Goal: Task Accomplishment & Management: Complete application form

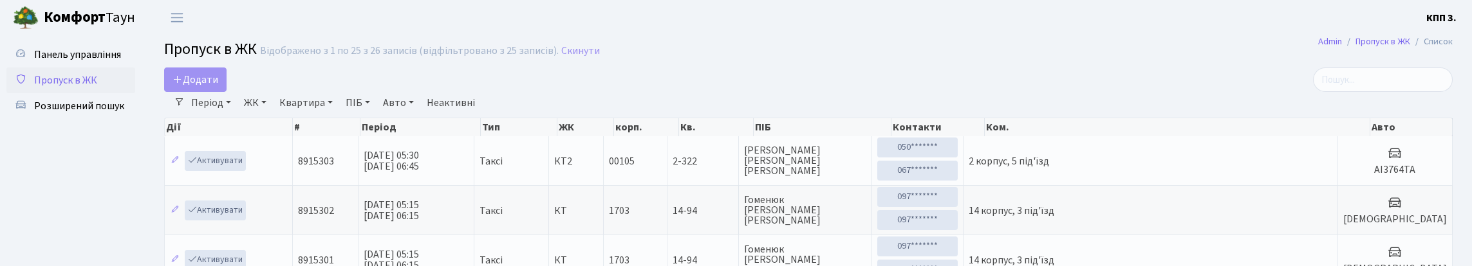
select select "25"
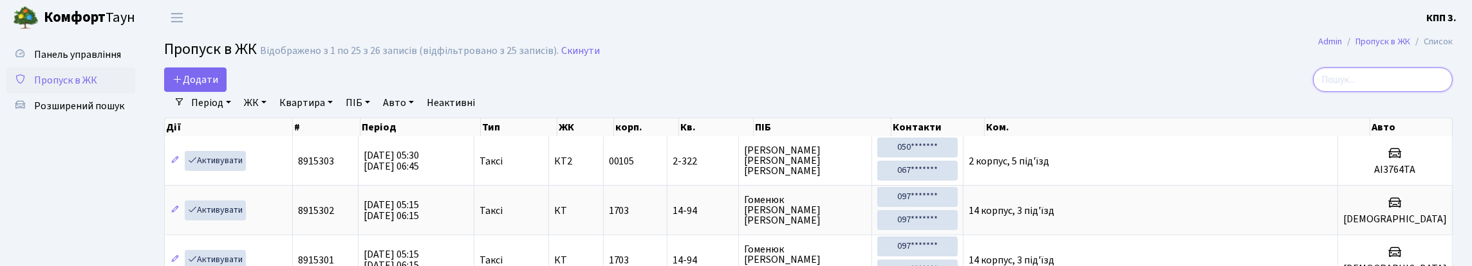
click at [1437, 92] on input "search" at bounding box center [1383, 80] width 140 height 24
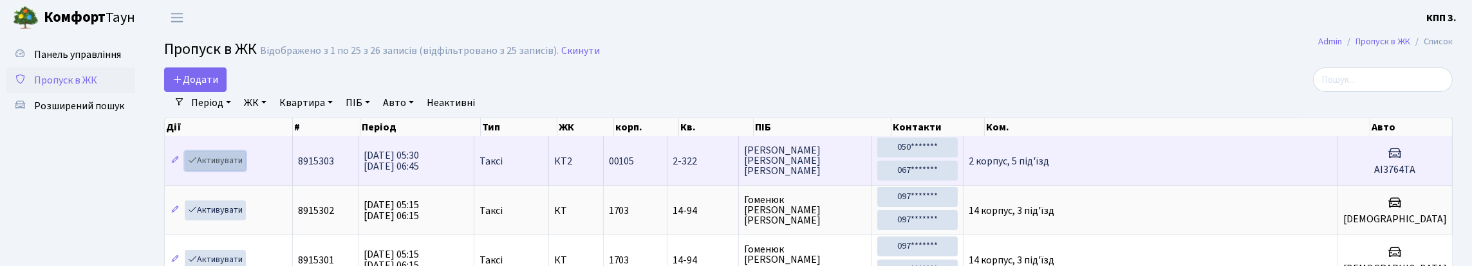
click at [241, 171] on link "Активувати" at bounding box center [215, 161] width 61 height 20
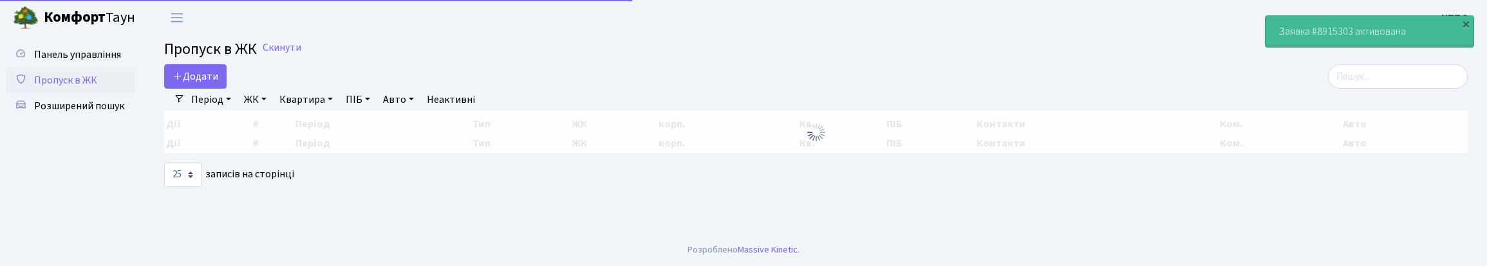
select select "25"
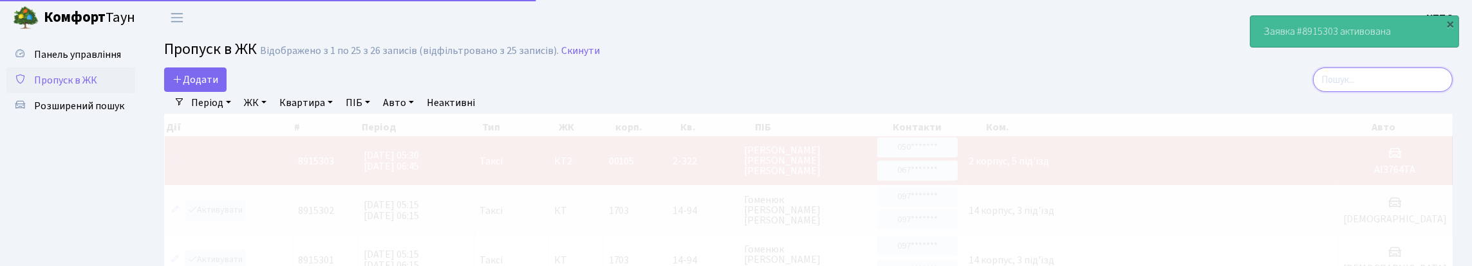
click at [1388, 85] on input "search" at bounding box center [1383, 80] width 140 height 24
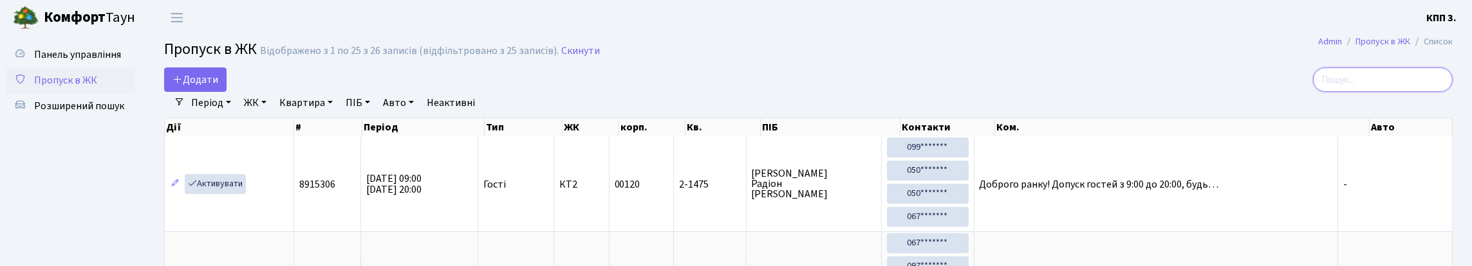
click at [1417, 92] on input "search" at bounding box center [1383, 80] width 140 height 24
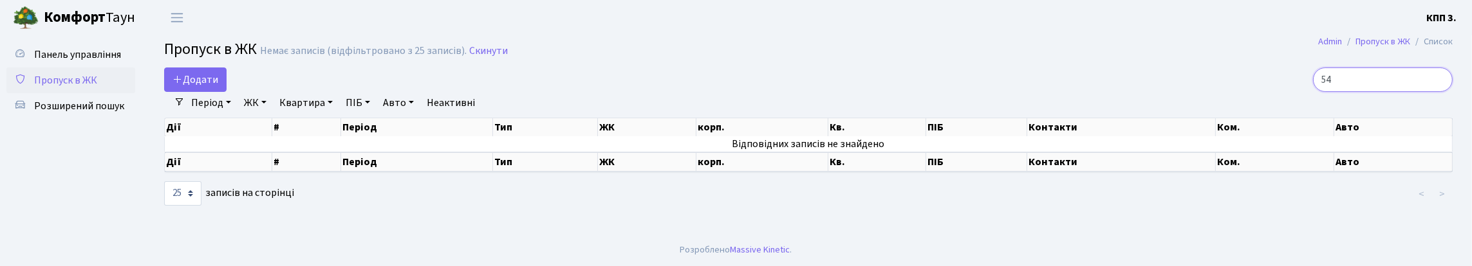
type input "5"
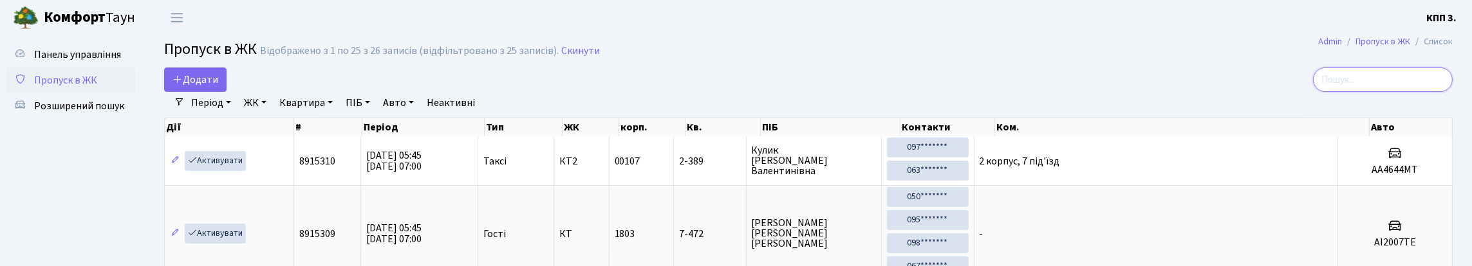
click at [1424, 88] on input "search" at bounding box center [1383, 80] width 140 height 24
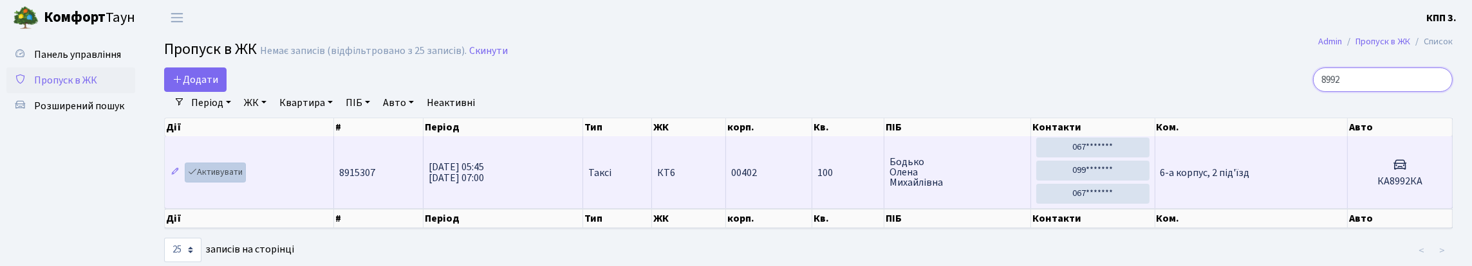
type input "8992"
click at [226, 183] on link "Активувати" at bounding box center [215, 173] width 61 height 20
click at [235, 183] on link "Активувати" at bounding box center [215, 173] width 61 height 20
click at [230, 183] on link "Активувати" at bounding box center [215, 173] width 61 height 20
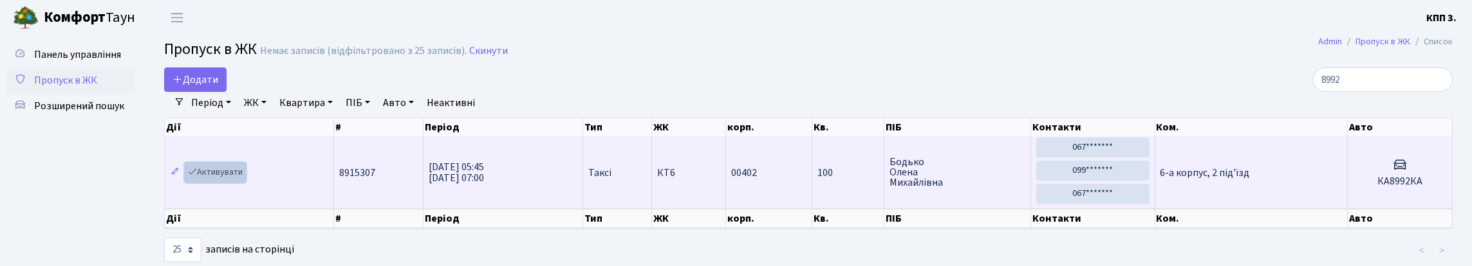
click at [230, 183] on link "Активувати" at bounding box center [215, 173] width 61 height 20
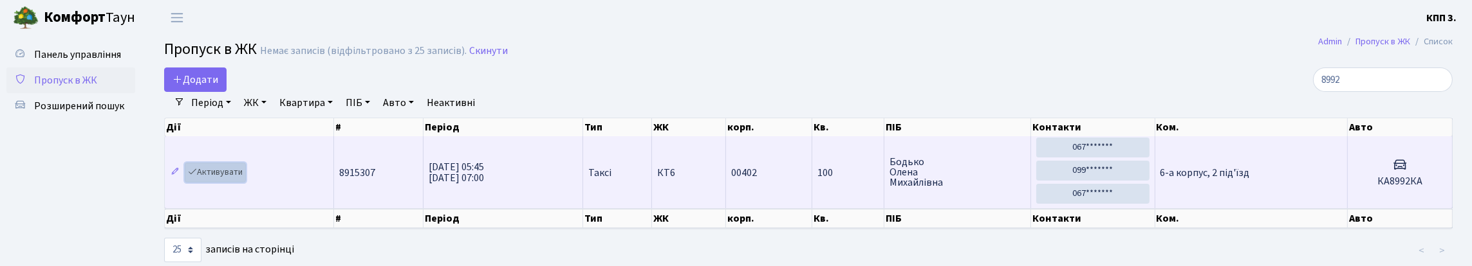
click at [230, 183] on link "Активувати" at bounding box center [215, 173] width 61 height 20
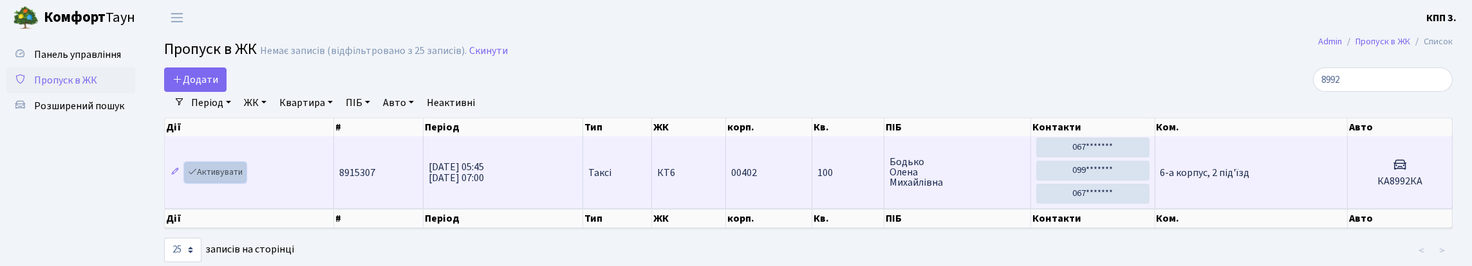
click at [230, 183] on link "Активувати" at bounding box center [215, 173] width 61 height 20
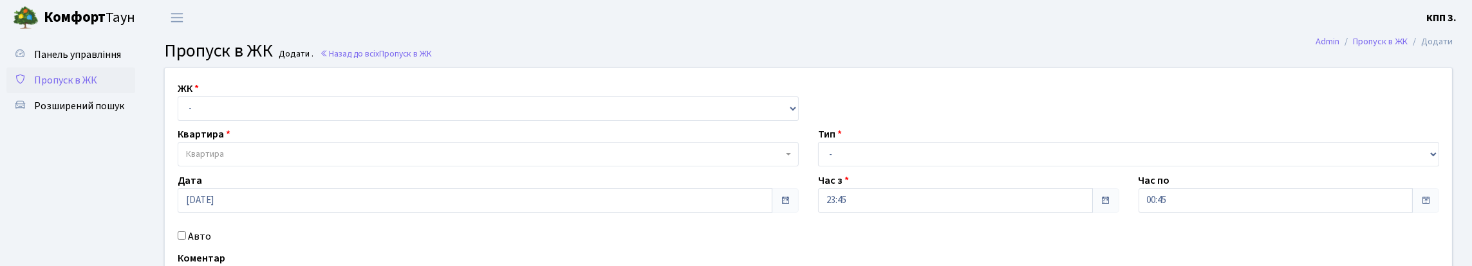
click at [97, 88] on span "Пропуск в ЖК" at bounding box center [65, 80] width 63 height 14
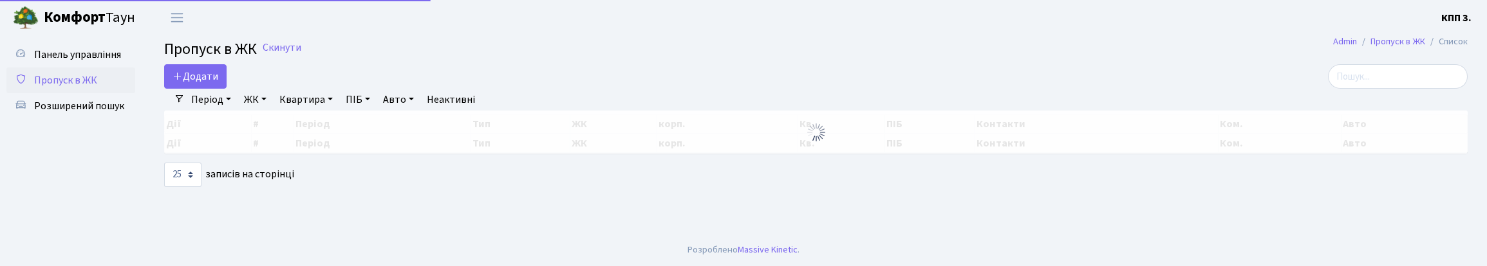
select select "25"
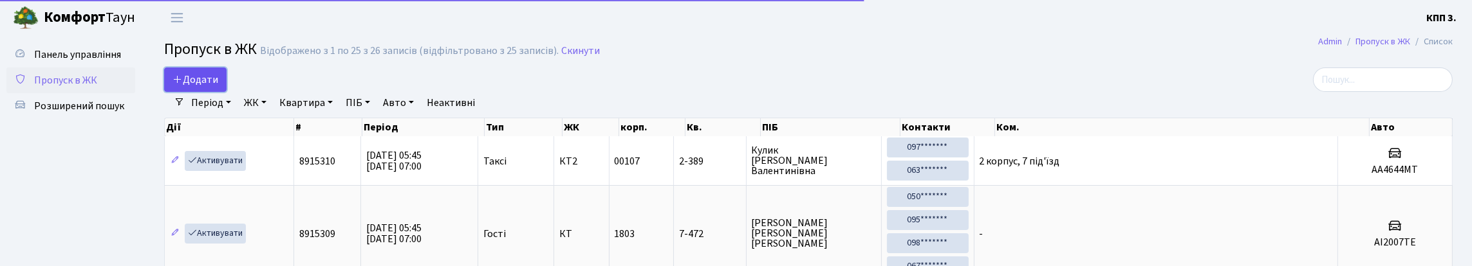
click at [208, 87] on span "Додати" at bounding box center [195, 80] width 46 height 14
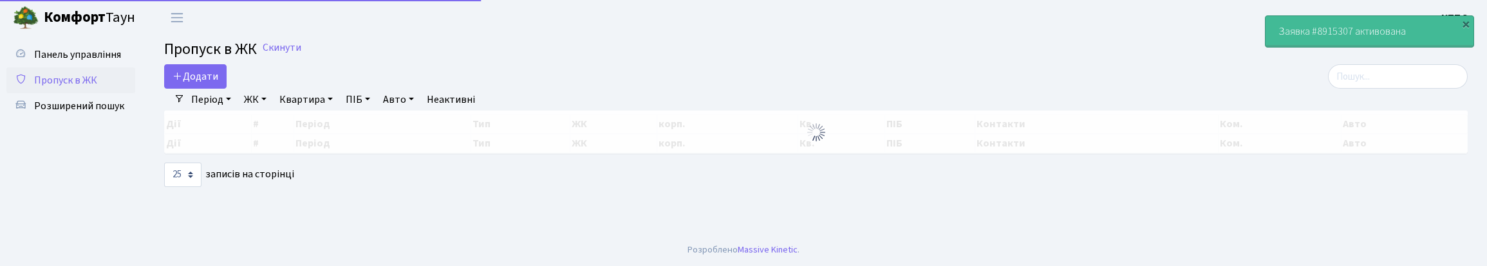
select select "25"
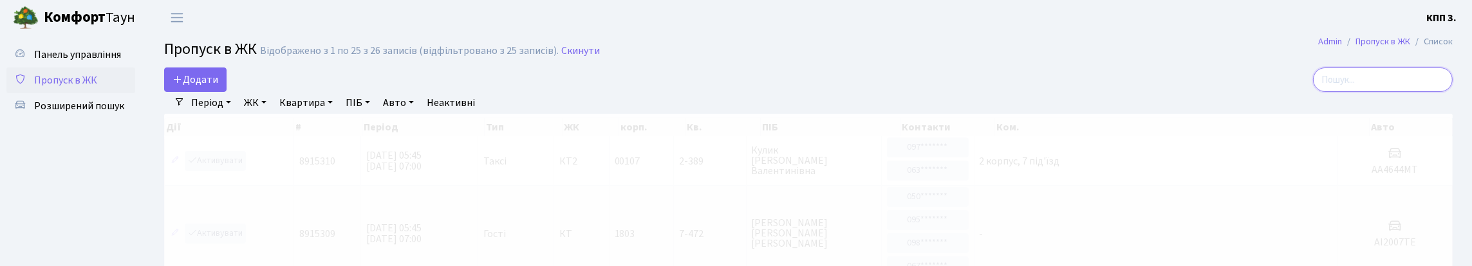
click at [1330, 92] on input "search" at bounding box center [1383, 80] width 140 height 24
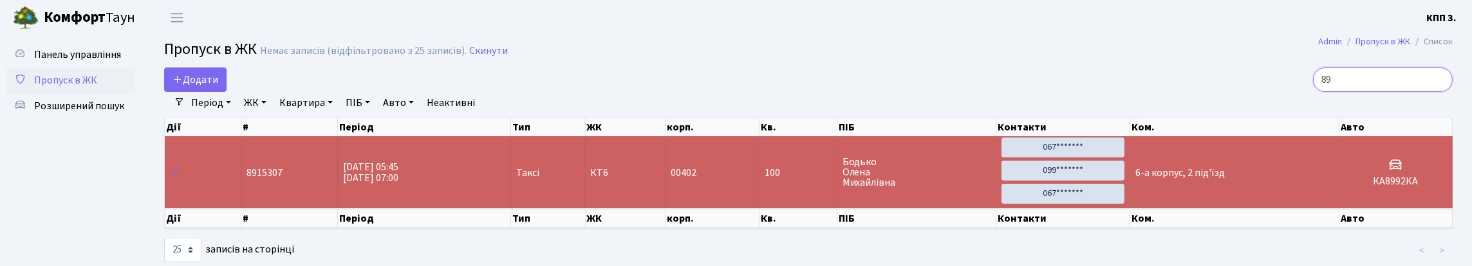
type input "8"
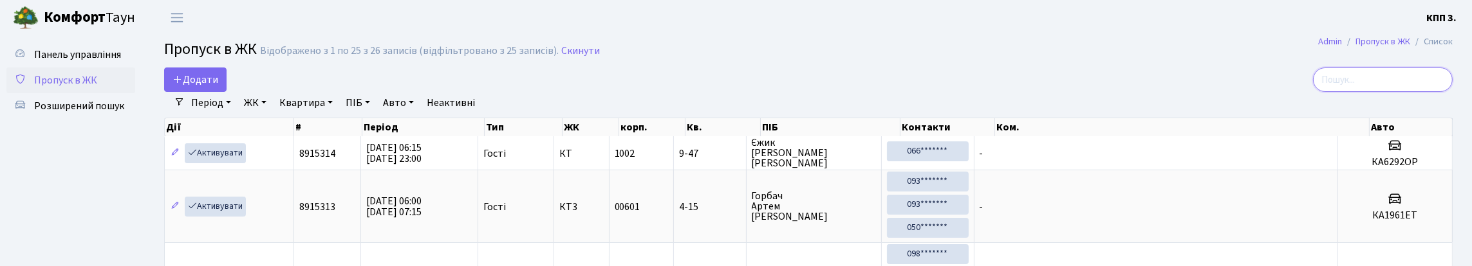
click at [1397, 92] on input "search" at bounding box center [1383, 80] width 140 height 24
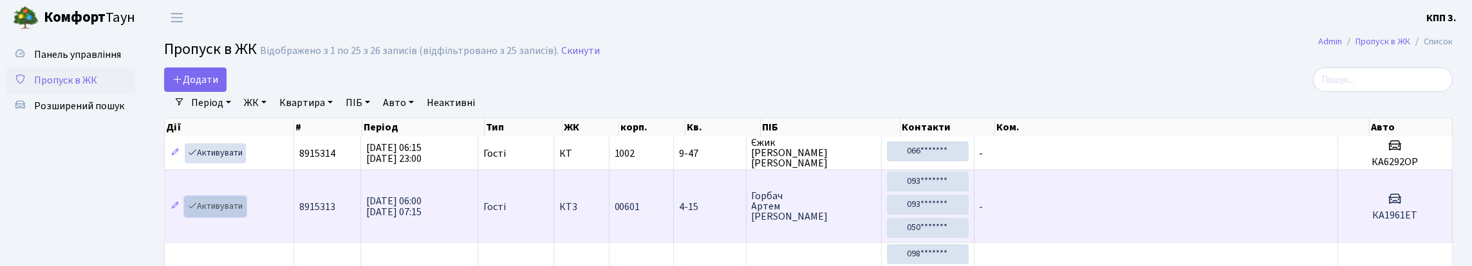
click at [232, 217] on link "Активувати" at bounding box center [215, 207] width 61 height 20
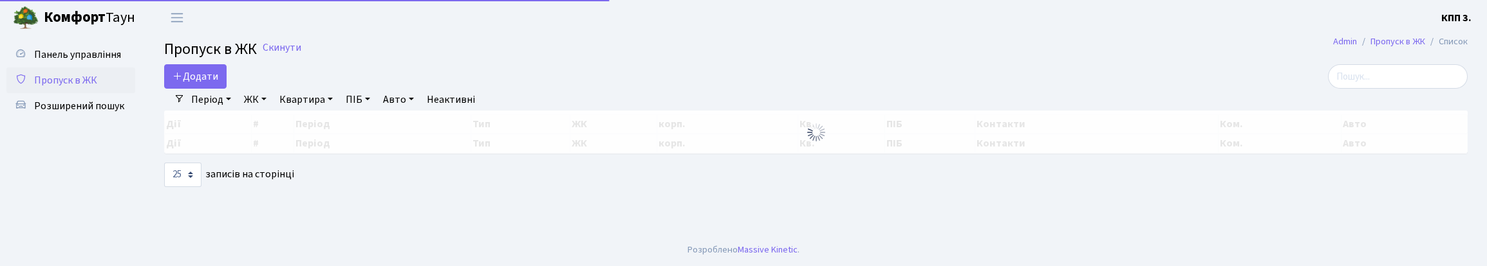
select select "25"
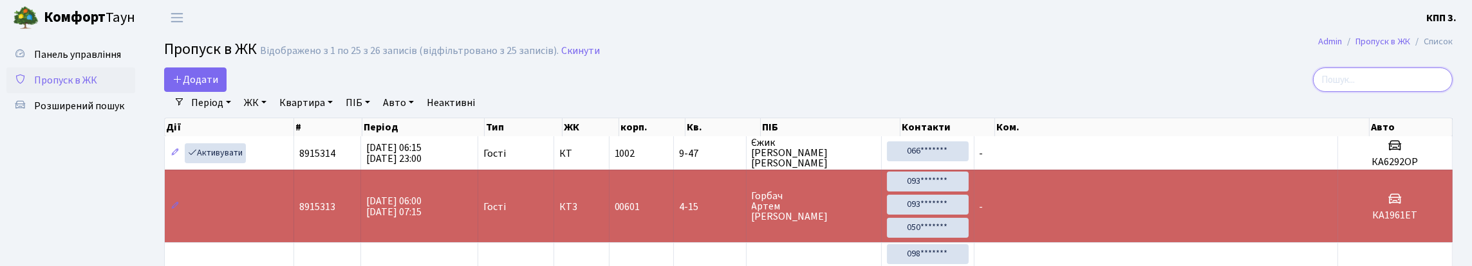
click at [1395, 92] on input "search" at bounding box center [1383, 80] width 140 height 24
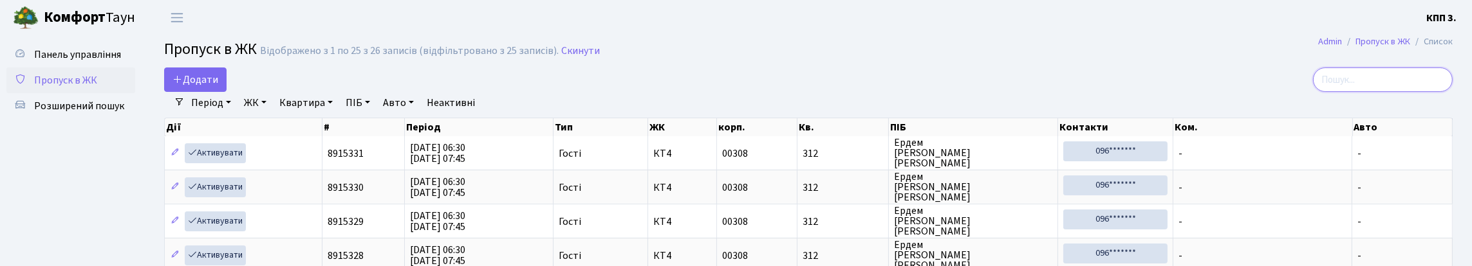
click at [1420, 92] on input "search" at bounding box center [1383, 80] width 140 height 24
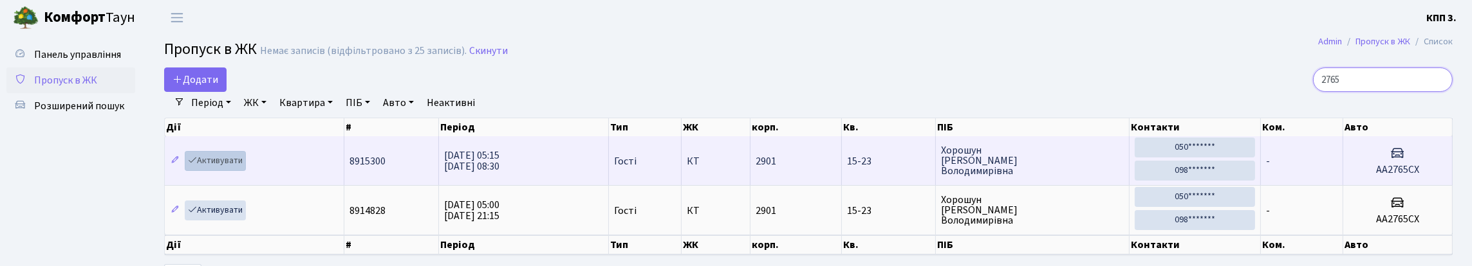
type input "2765"
click at [236, 171] on link "Активувати" at bounding box center [215, 161] width 61 height 20
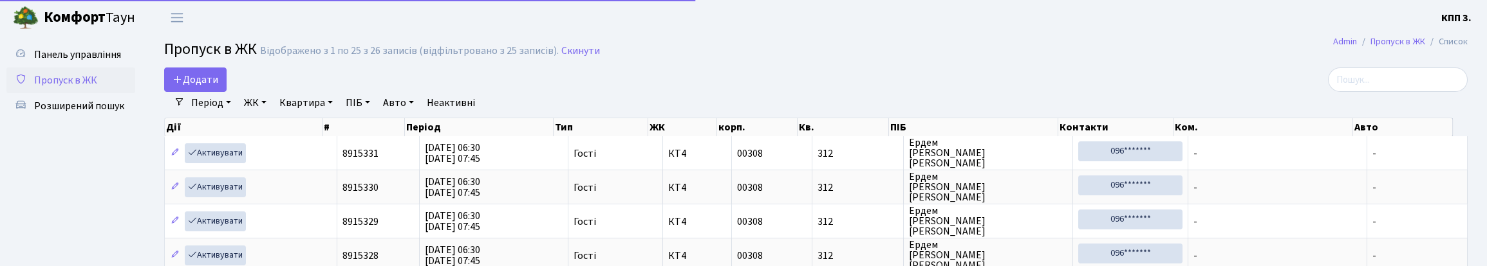
select select "25"
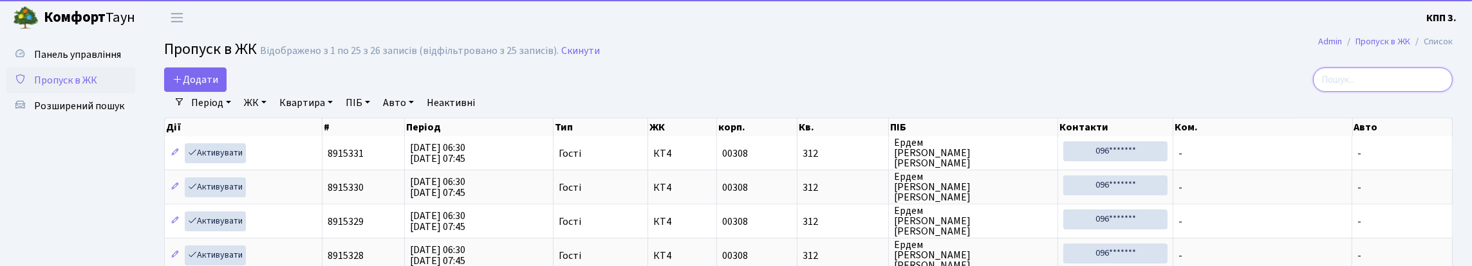
click at [1423, 90] on input "search" at bounding box center [1383, 80] width 140 height 24
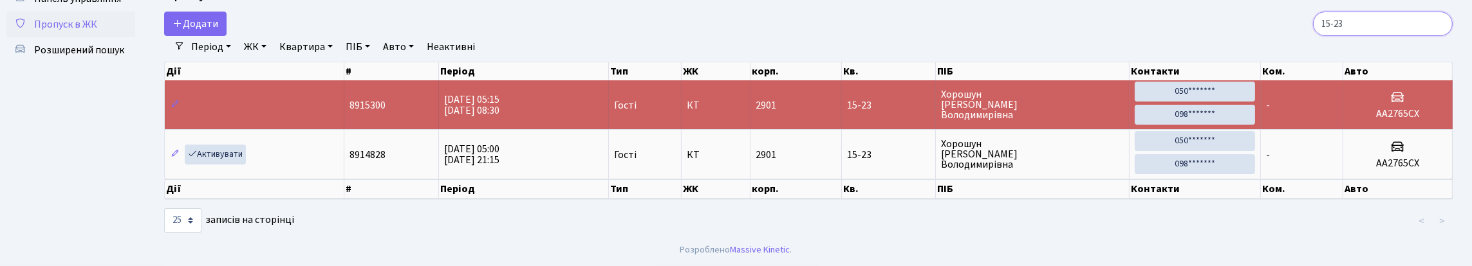
scroll to position [109, 0]
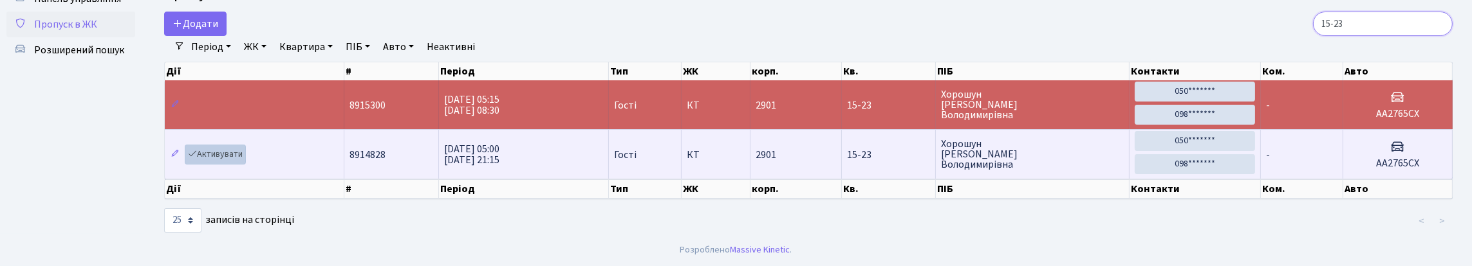
type input "15-23"
click at [228, 145] on link "Активувати" at bounding box center [215, 155] width 61 height 20
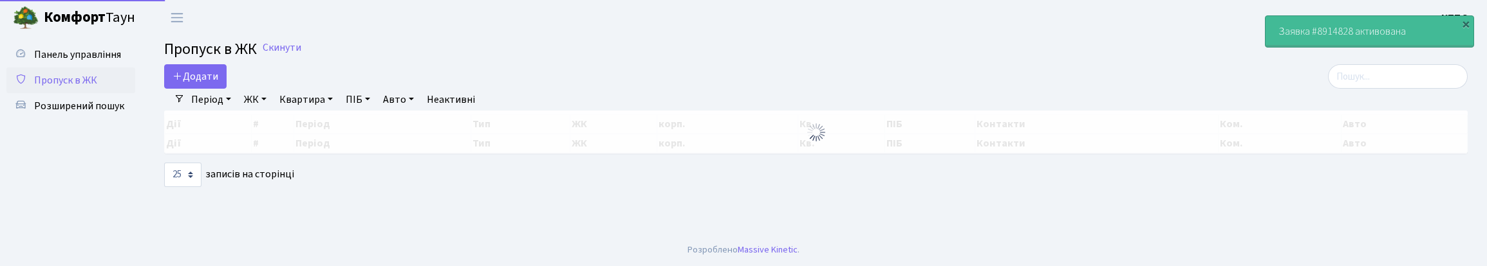
select select "25"
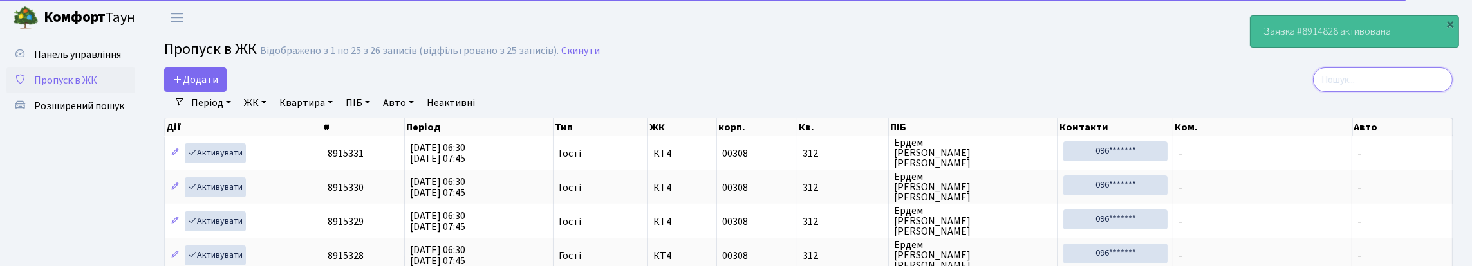
click at [1358, 89] on input "search" at bounding box center [1383, 80] width 140 height 24
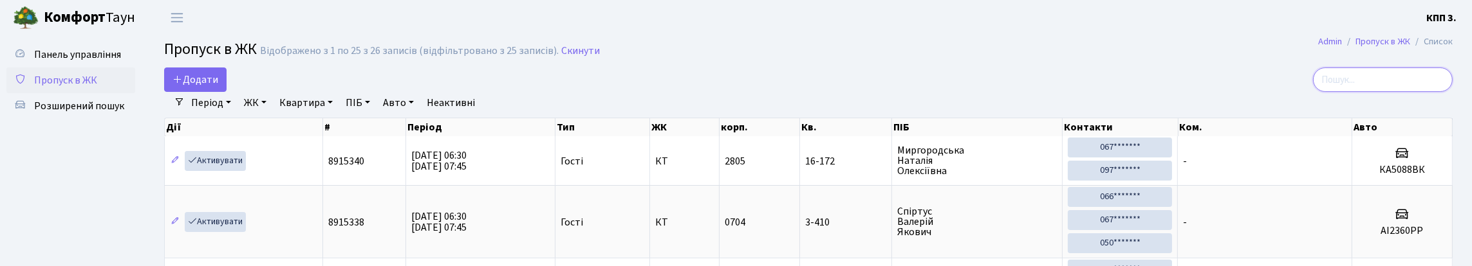
click at [1404, 84] on input "search" at bounding box center [1383, 80] width 140 height 24
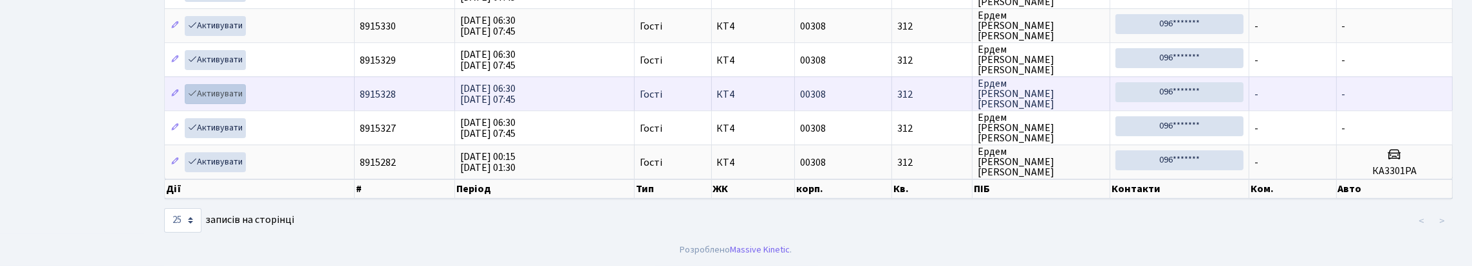
scroll to position [242, 0]
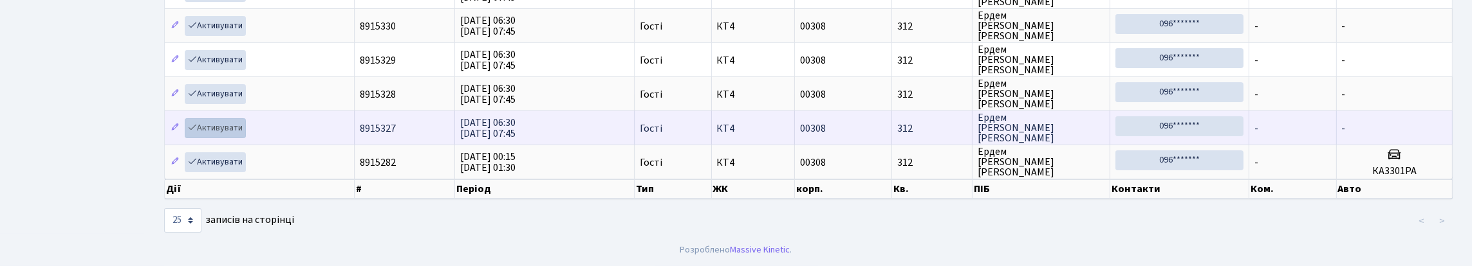
type input "312"
click at [217, 118] on link "Активувати" at bounding box center [215, 128] width 61 height 20
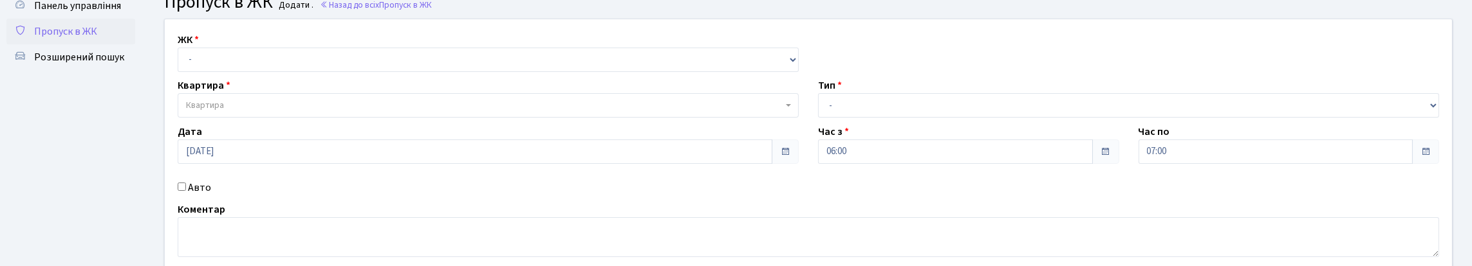
scroll to position [129, 0]
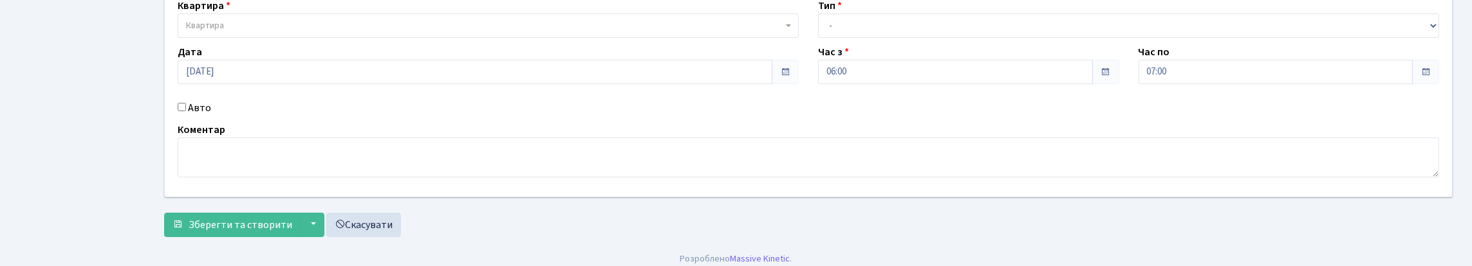
click at [186, 111] on input "Авто" at bounding box center [182, 107] width 8 height 8
checkbox input "true"
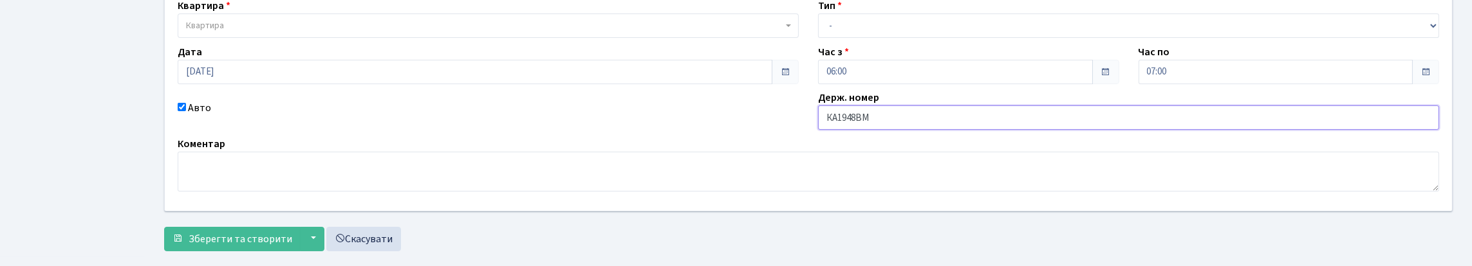
type input "КА1948ВМ"
click at [882, 38] on select "- Доставка Таксі Гості Сервіс" at bounding box center [1128, 26] width 621 height 24
select select "2"
click at [818, 38] on select "- Доставка Таксі Гості Сервіс" at bounding box center [1128, 26] width 621 height 24
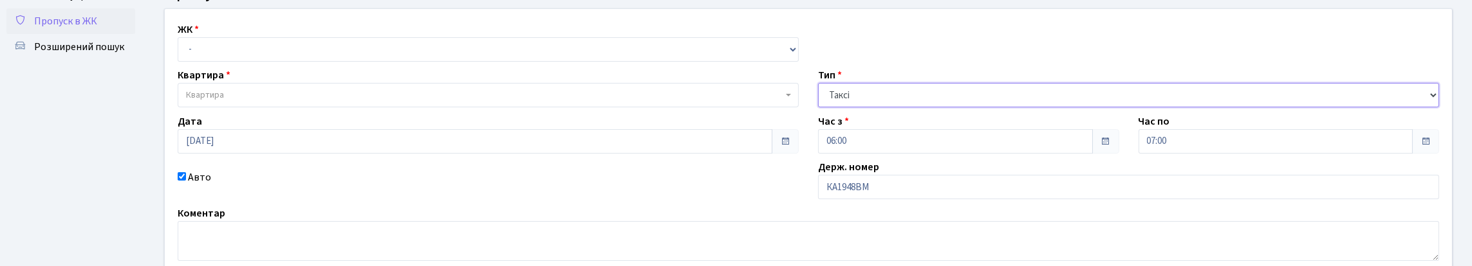
scroll to position [0, 0]
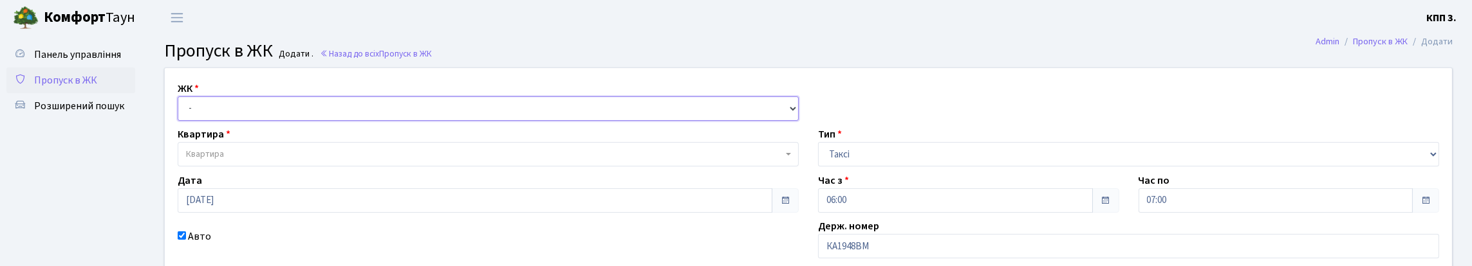
click at [257, 121] on select "- КТ, вул. Регенераторна, 4 КТ2, просп. Соборності, 17 КТ3, вул. Березнева, 16 …" at bounding box center [488, 109] width 621 height 24
select select "271"
click at [181, 111] on select "- КТ, вул. Регенераторна, 4 КТ2, просп. Соборності, 17 КТ3, вул. Березнева, 16 …" at bounding box center [488, 109] width 621 height 24
select select
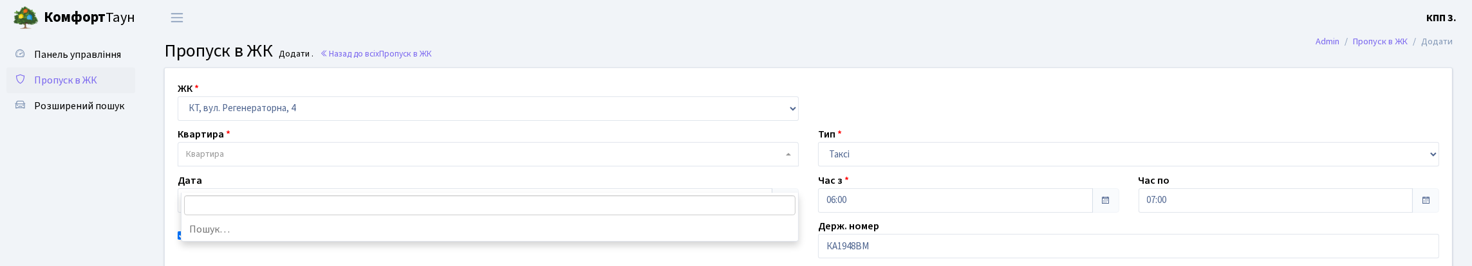
click at [268, 161] on span "Квартира" at bounding box center [484, 154] width 597 height 13
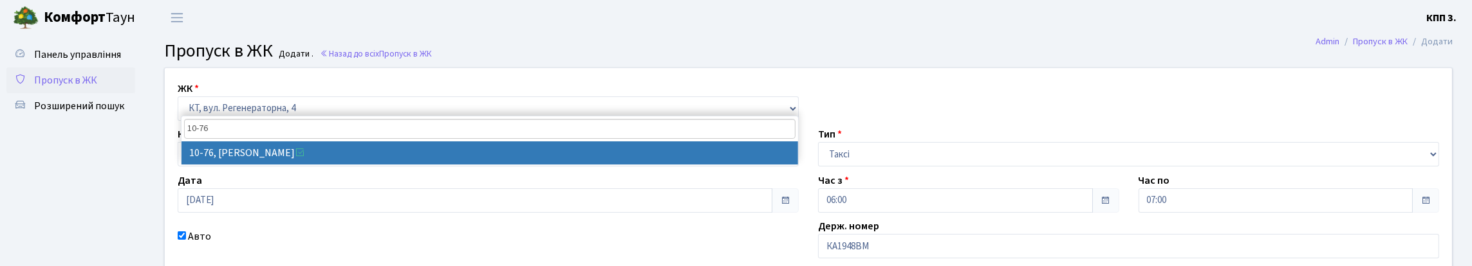
type input "10-76"
select select "6645"
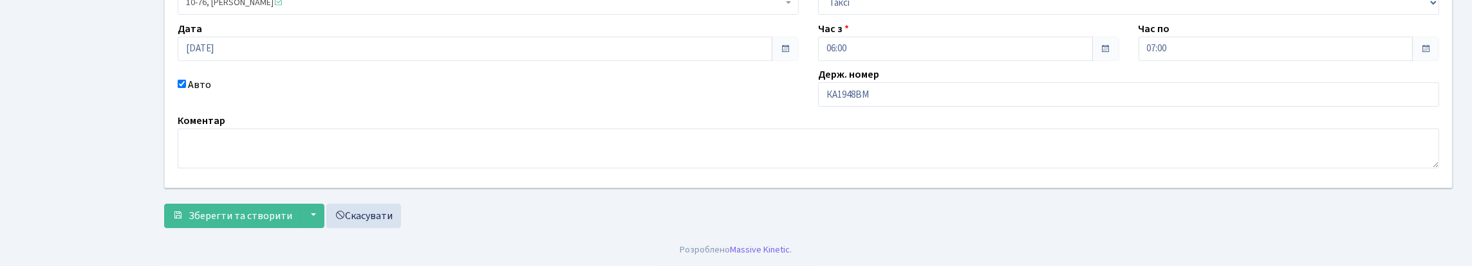
scroll to position [193, 0]
click at [245, 223] on span "Зберегти та створити" at bounding box center [241, 216] width 104 height 14
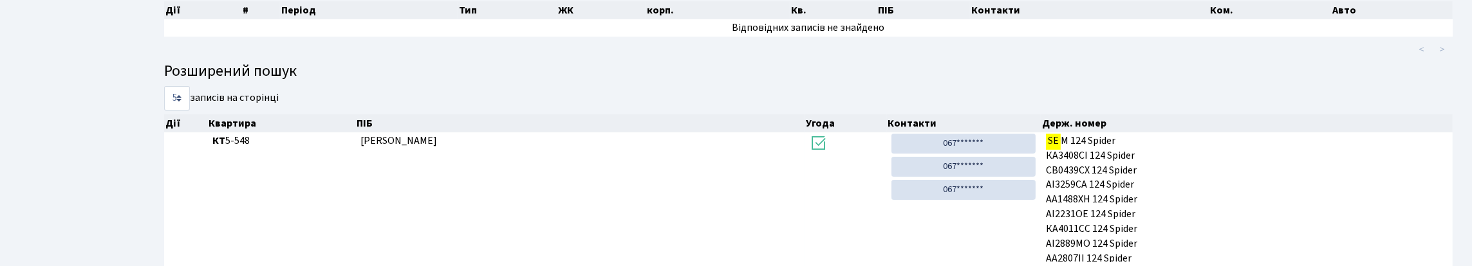
scroll to position [193, 0]
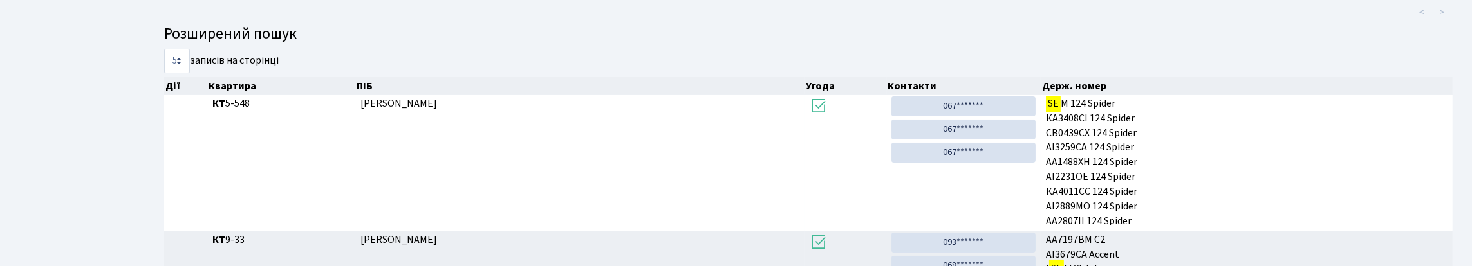
type input "S"
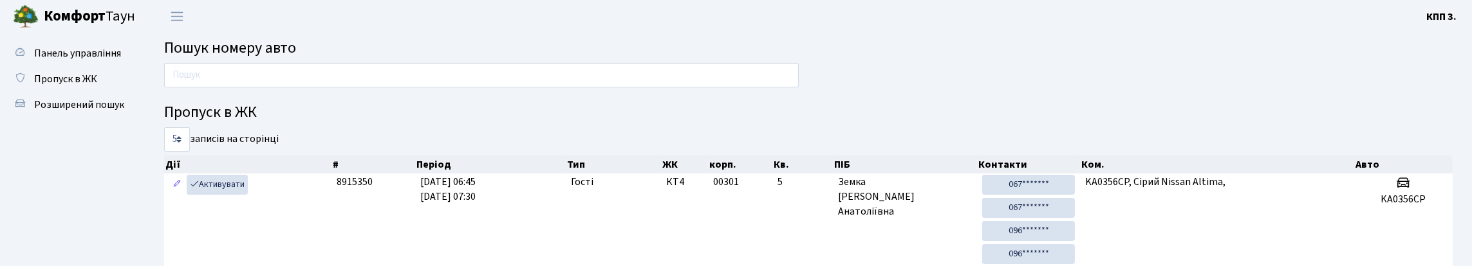
scroll to position [0, 0]
click at [656, 89] on input "text" at bounding box center [481, 76] width 635 height 24
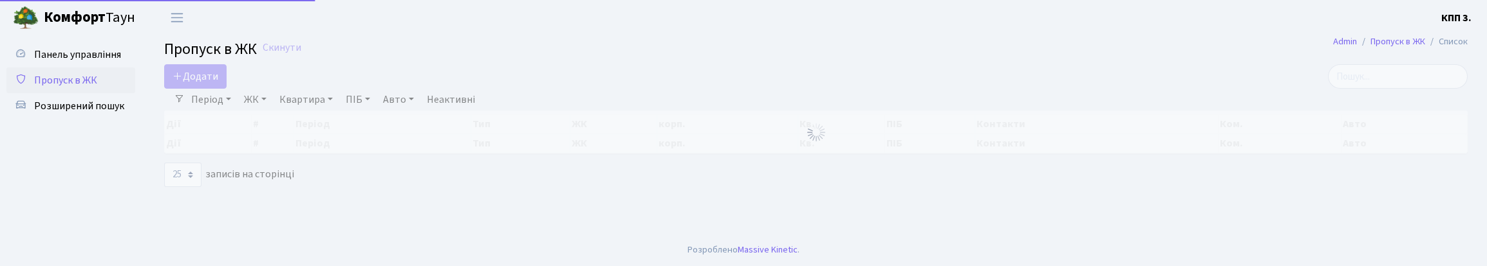
select select "25"
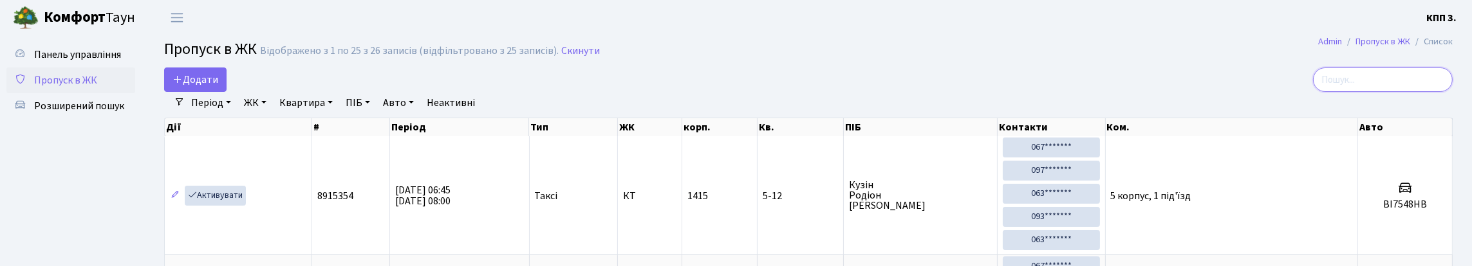
click at [1321, 91] on input "search" at bounding box center [1383, 80] width 140 height 24
